Goal: Task Accomplishment & Management: Manage account settings

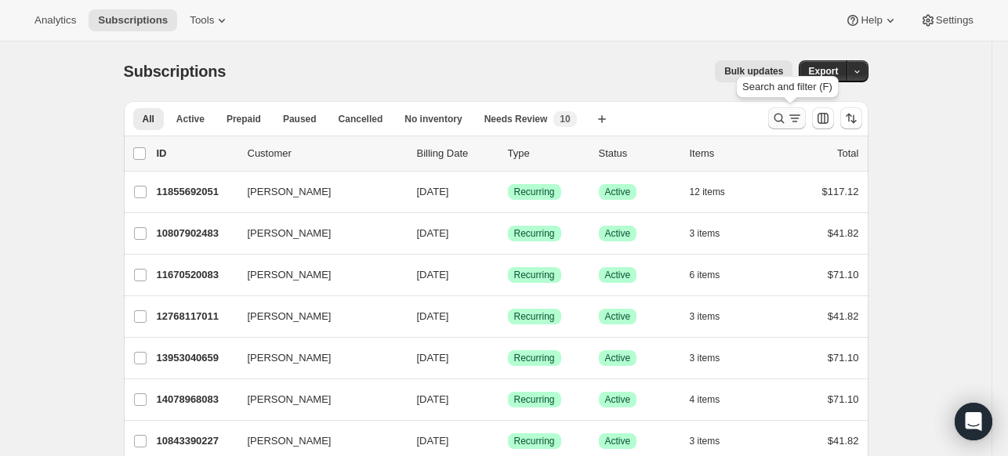
click at [784, 119] on icon "Search and filter results" at bounding box center [780, 119] width 16 height 16
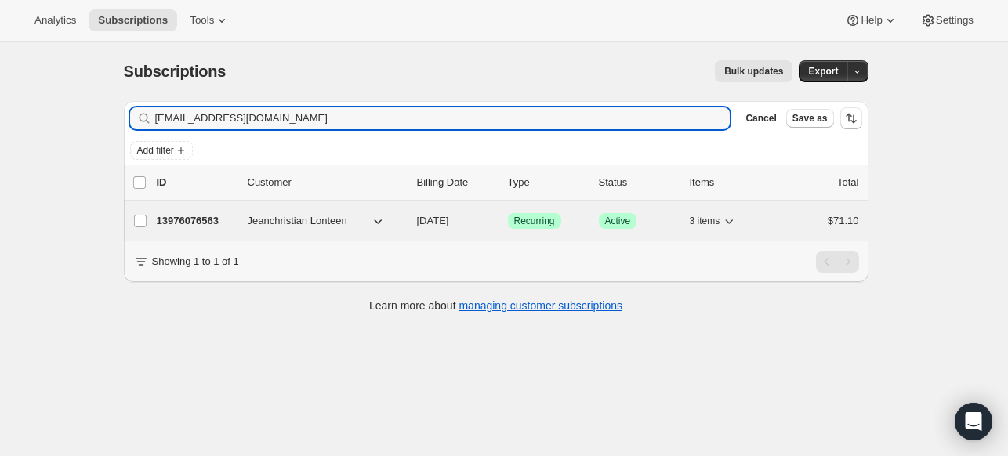
type input "[EMAIL_ADDRESS][DOMAIN_NAME]"
click at [185, 219] on p "13976076563" at bounding box center [196, 221] width 78 height 16
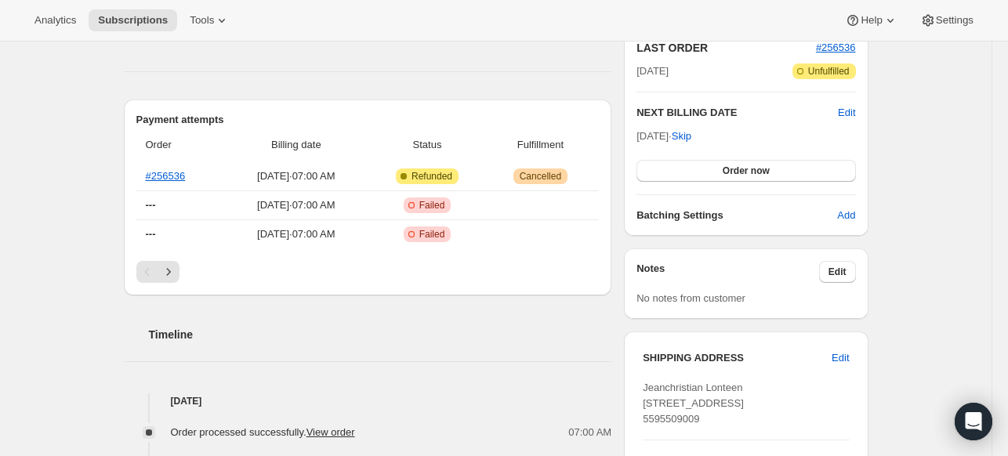
scroll to position [235, 0]
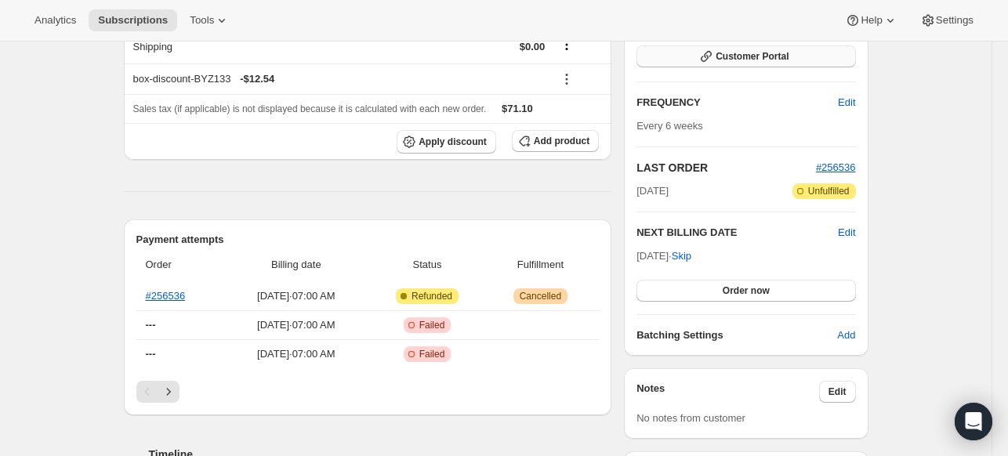
click at [784, 53] on span "Customer Portal" at bounding box center [752, 56] width 73 height 13
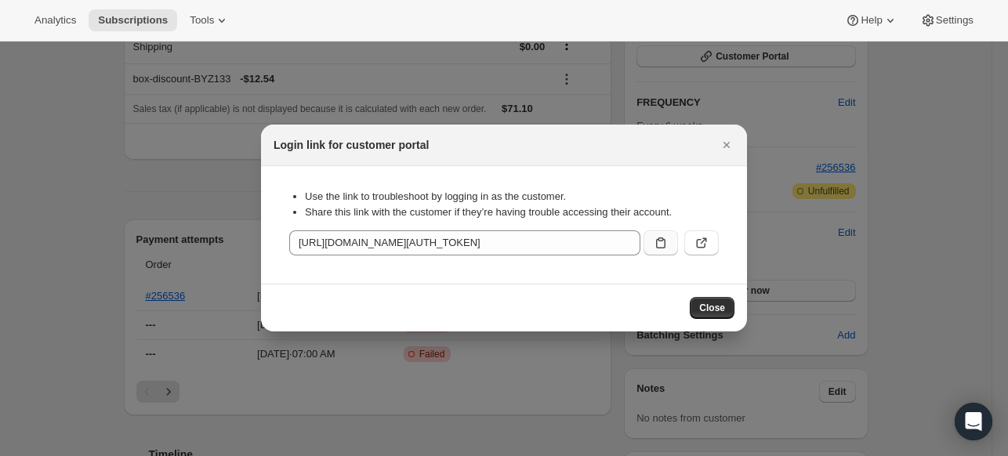
click at [665, 243] on icon ":rci:" at bounding box center [660, 243] width 9 height 11
